Goal: Transaction & Acquisition: Book appointment/travel/reservation

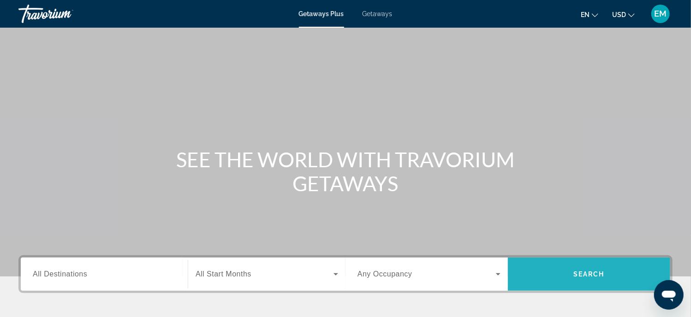
click at [602, 271] on span "Search" at bounding box center [588, 274] width 31 height 7
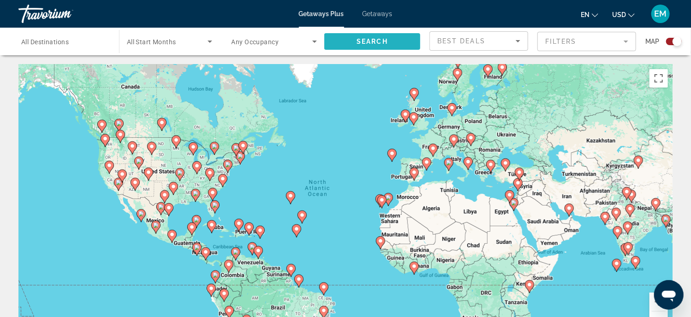
click at [336, 37] on span "Search widget" at bounding box center [372, 41] width 96 height 22
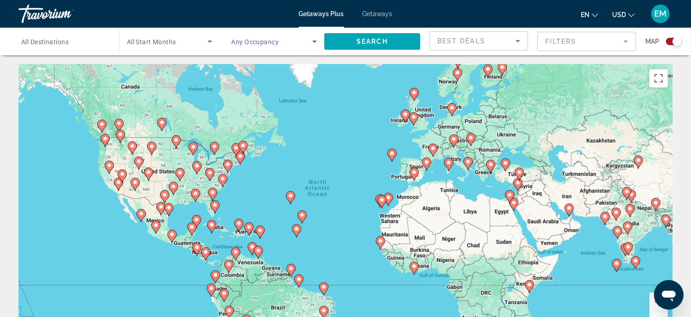
click at [313, 41] on icon "Search widget" at bounding box center [314, 41] width 11 height 11
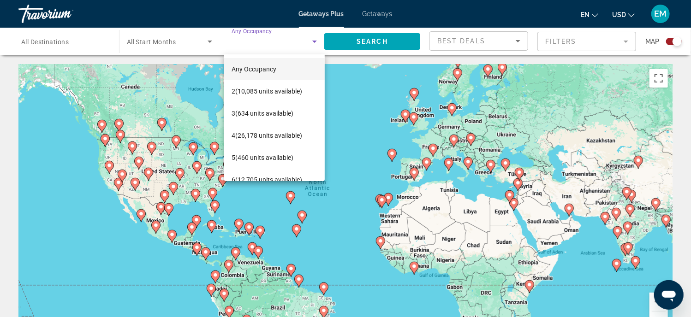
click at [389, 40] on div at bounding box center [345, 158] width 691 height 317
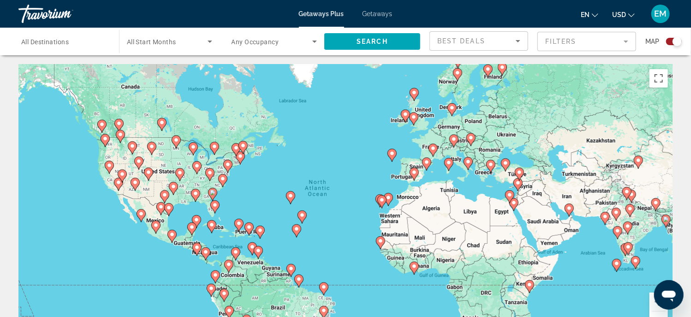
click at [382, 14] on span "Getaways" at bounding box center [377, 13] width 30 height 7
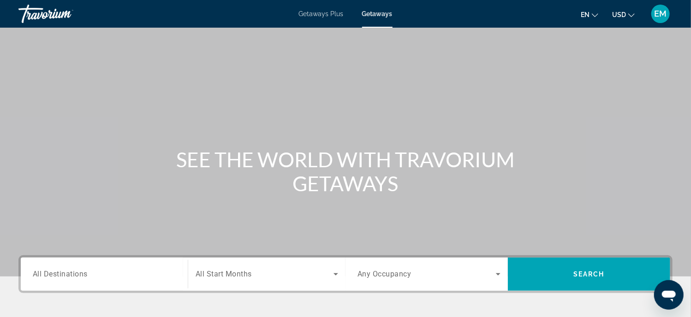
click at [498, 272] on icon "Search widget" at bounding box center [497, 274] width 11 height 11
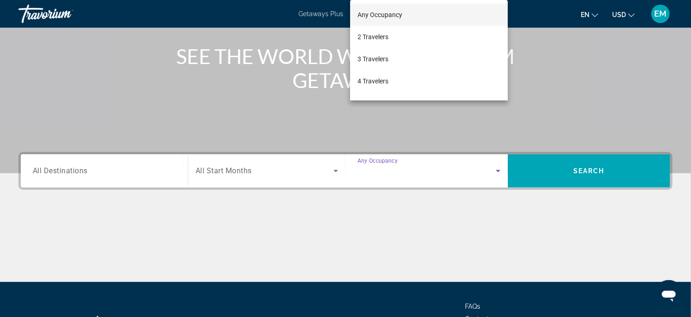
scroll to position [181, 0]
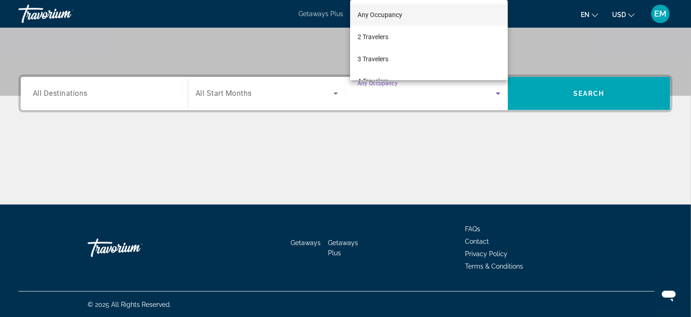
click at [313, 123] on div at bounding box center [345, 158] width 691 height 317
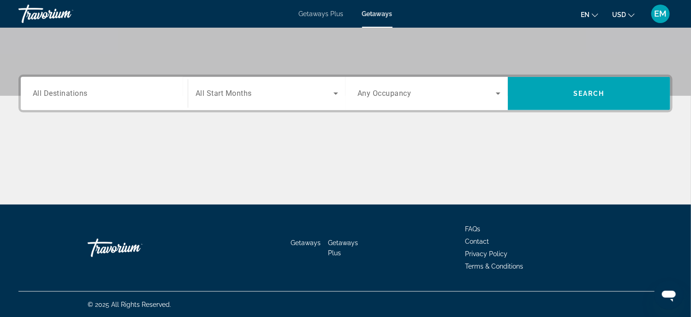
click at [59, 95] on span "All Destinations" at bounding box center [60, 93] width 55 height 9
click at [59, 95] on input "Destination All Destinations" at bounding box center [104, 94] width 143 height 11
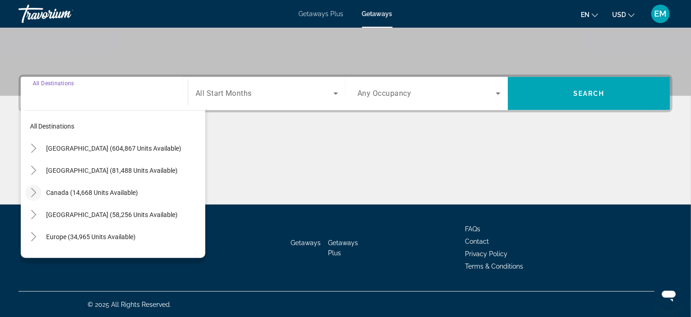
click at [32, 192] on icon "Toggle Canada (14,668 units available)" at bounding box center [33, 192] width 9 height 9
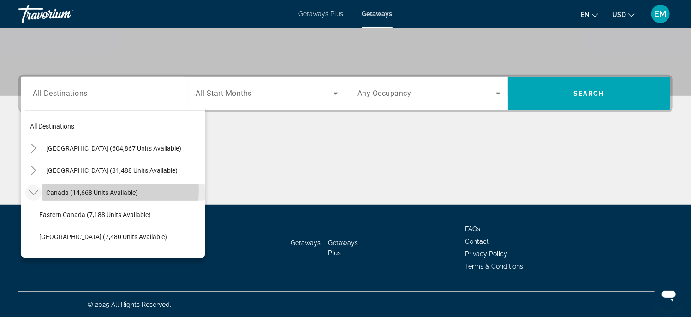
click at [71, 189] on span "Canada (14,668 units available)" at bounding box center [92, 192] width 92 height 7
type input "**********"
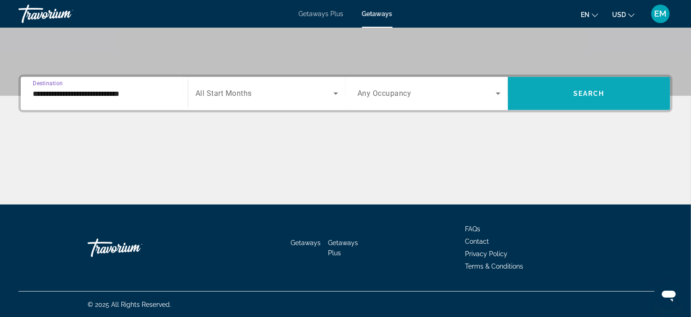
click at [580, 90] on span "Search" at bounding box center [588, 93] width 31 height 7
